Goal: Understand process/instructions: Learn about a topic

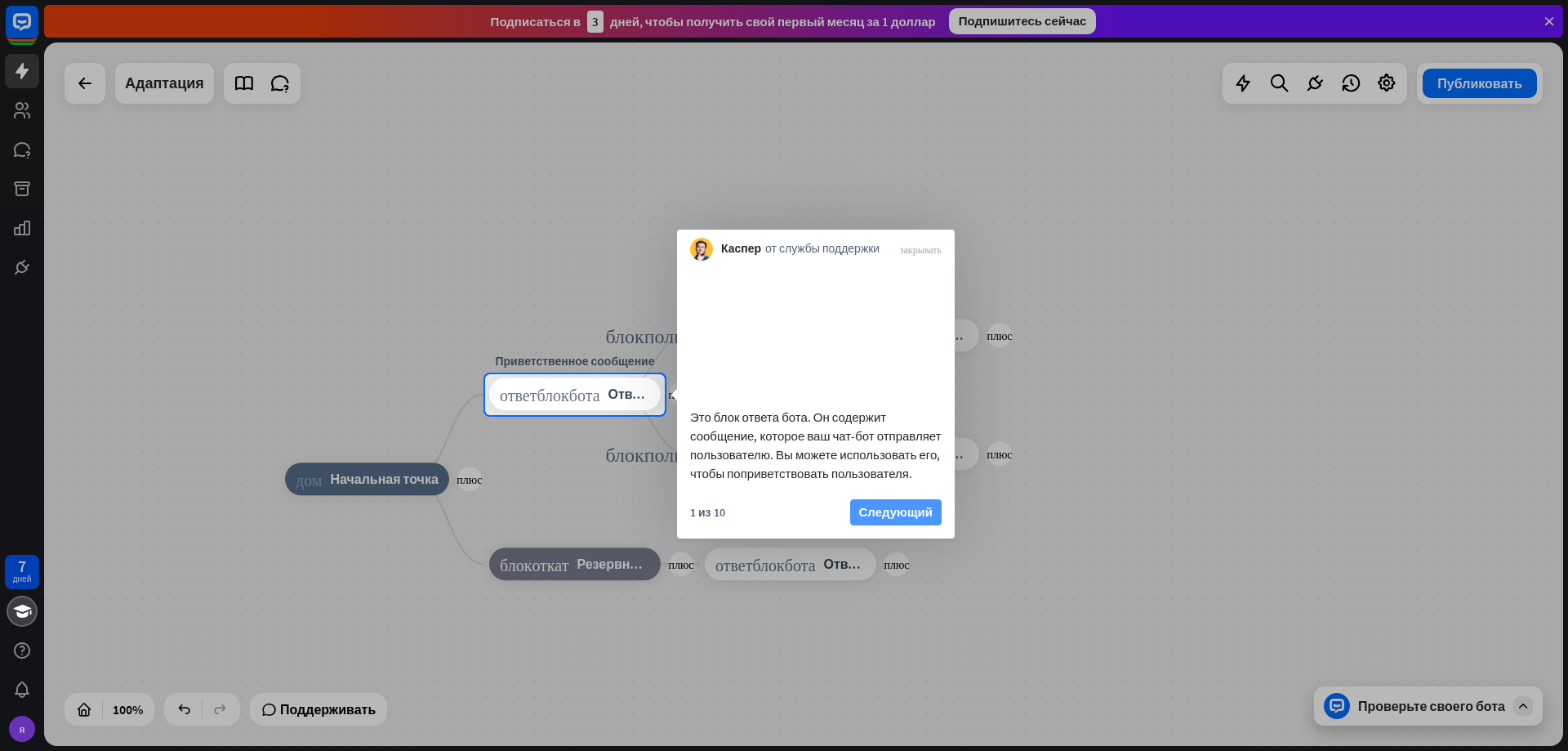
click at [899, 523] on font "Следующий" at bounding box center [896, 511] width 74 height 23
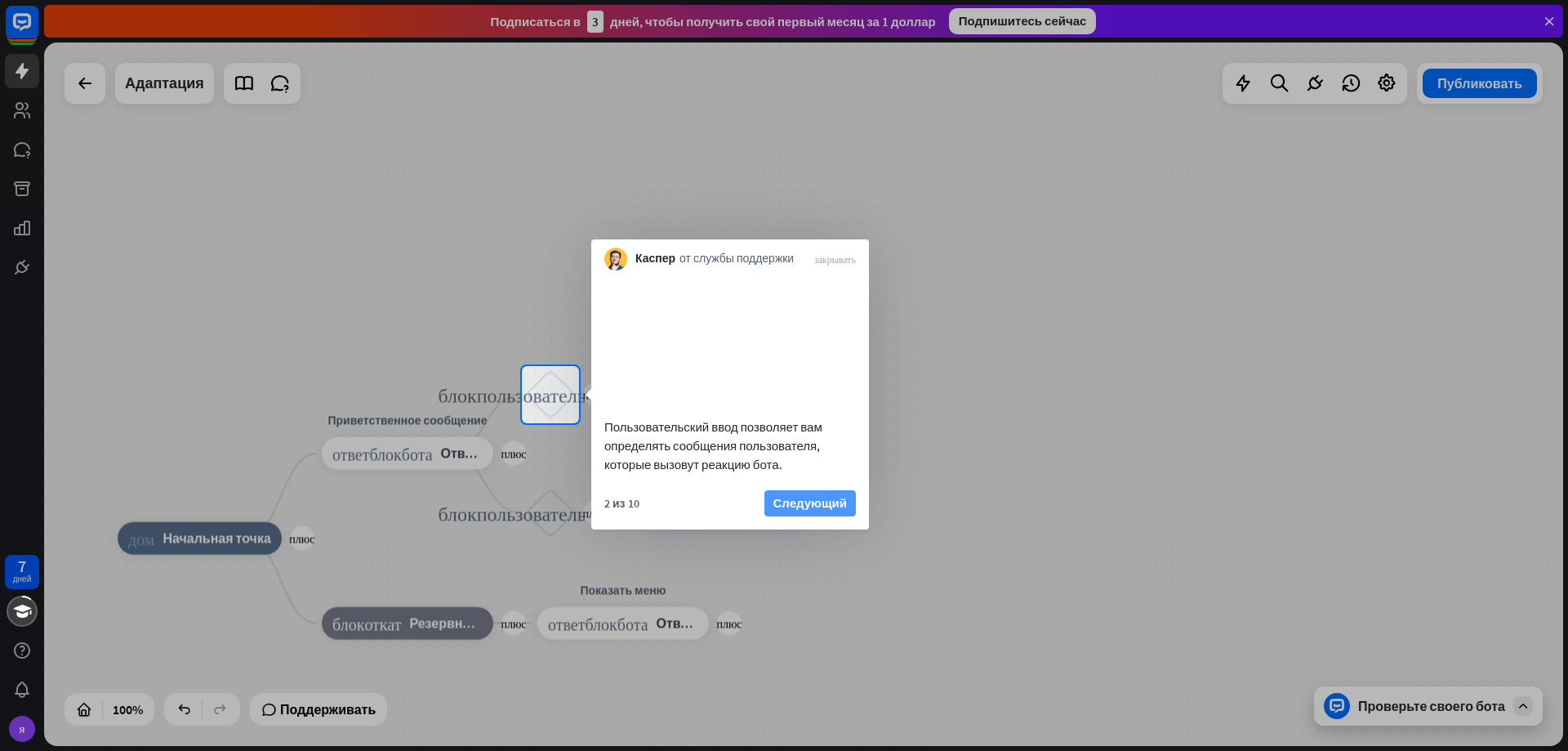
click at [824, 510] on font "Следующий" at bounding box center [810, 503] width 74 height 16
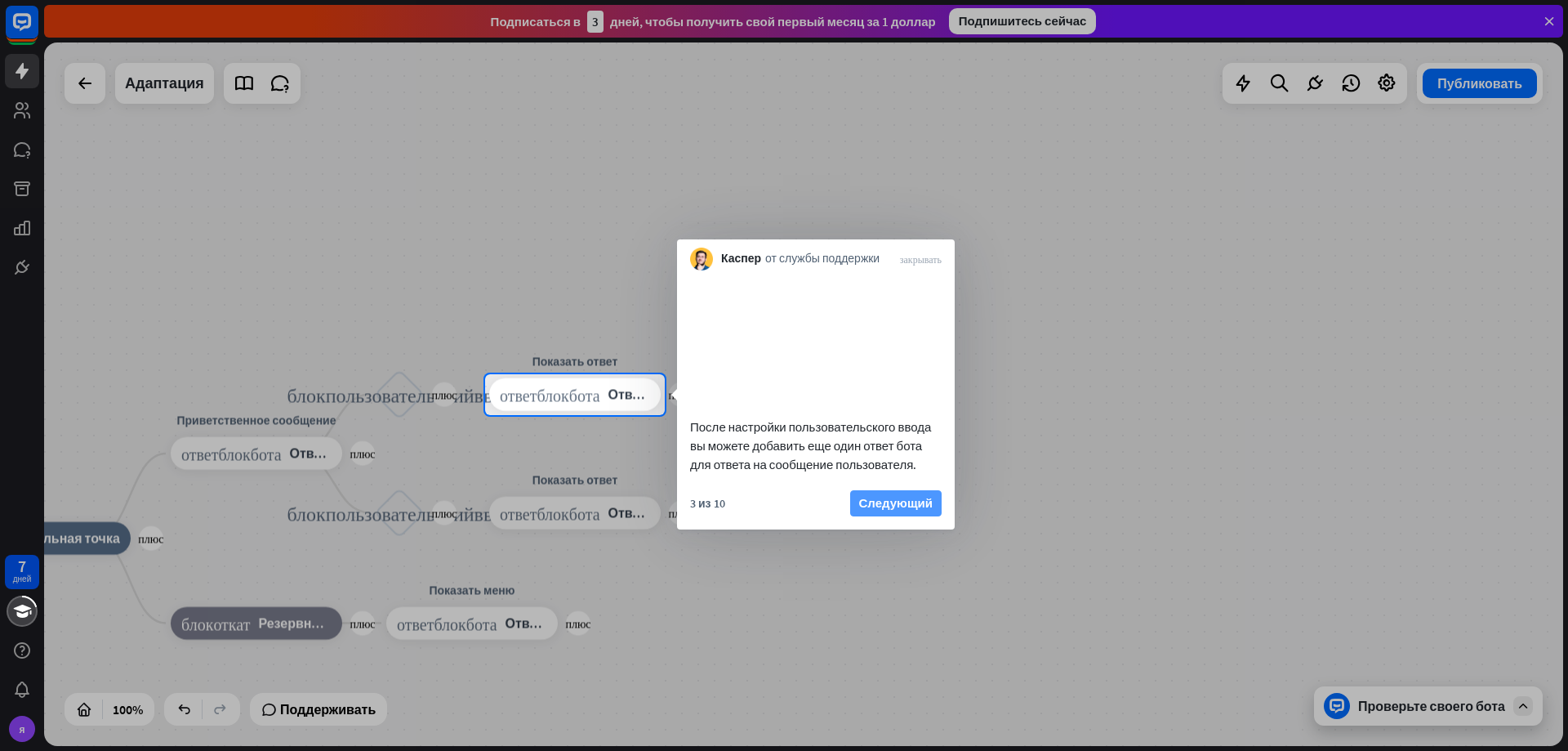
click at [861, 510] on font "Следующий" at bounding box center [896, 503] width 74 height 16
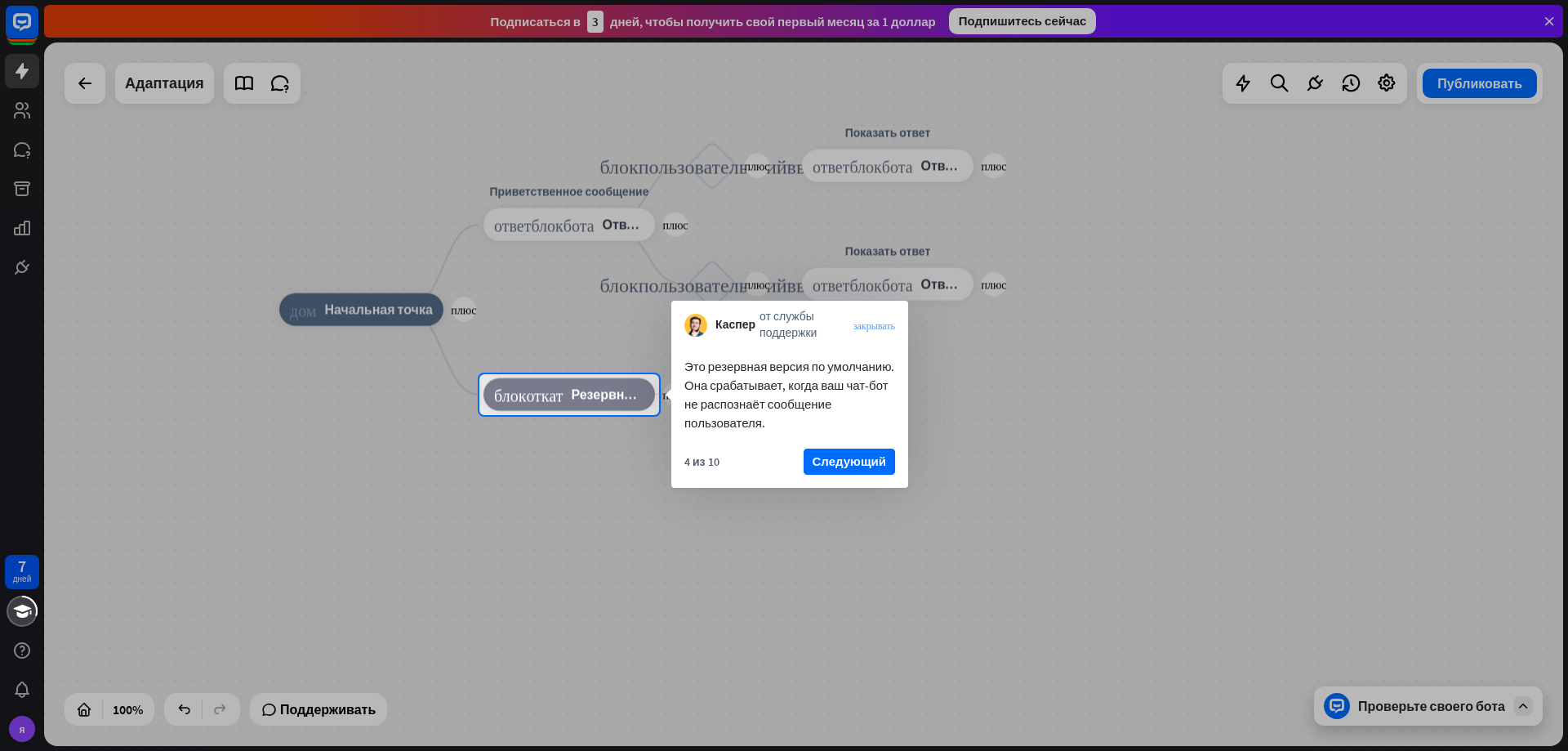
click at [863, 327] on font "закрывать" at bounding box center [874, 326] width 42 height 10
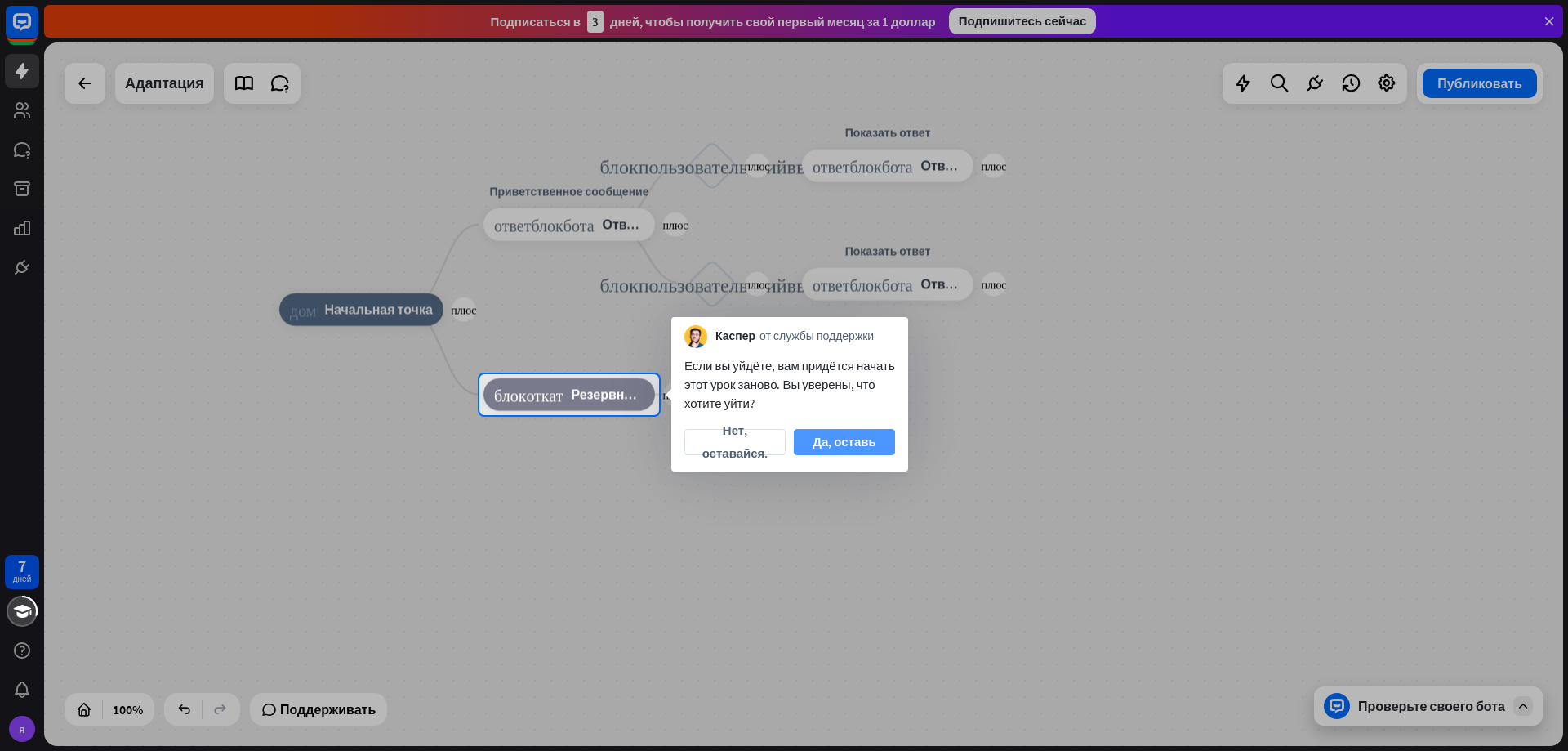
click at [855, 438] on font "Да, оставь" at bounding box center [843, 441] width 63 height 16
